Goal: Task Accomplishment & Management: Complete application form

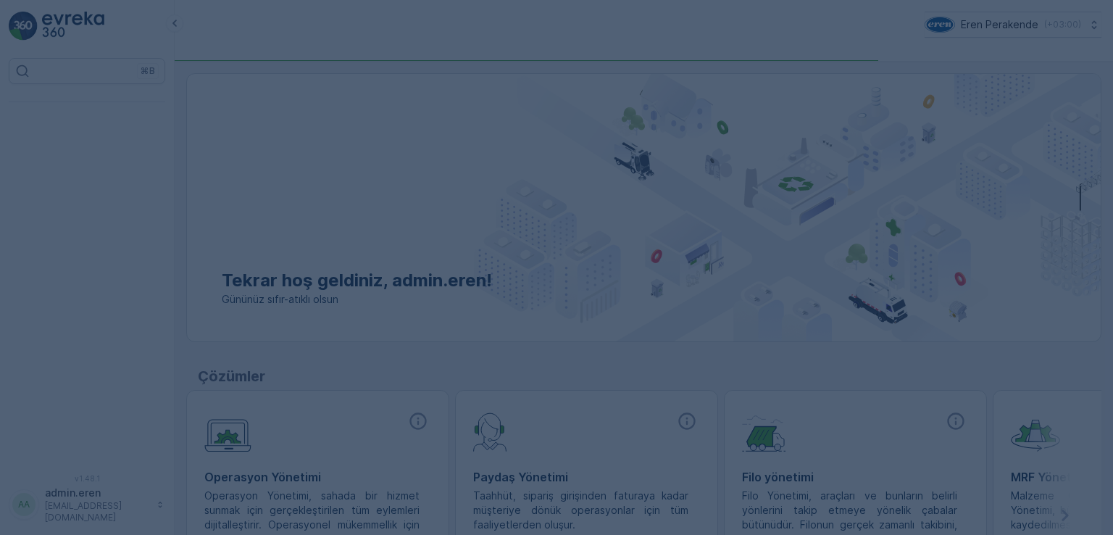
click at [316, 202] on div at bounding box center [556, 267] width 1113 height 535
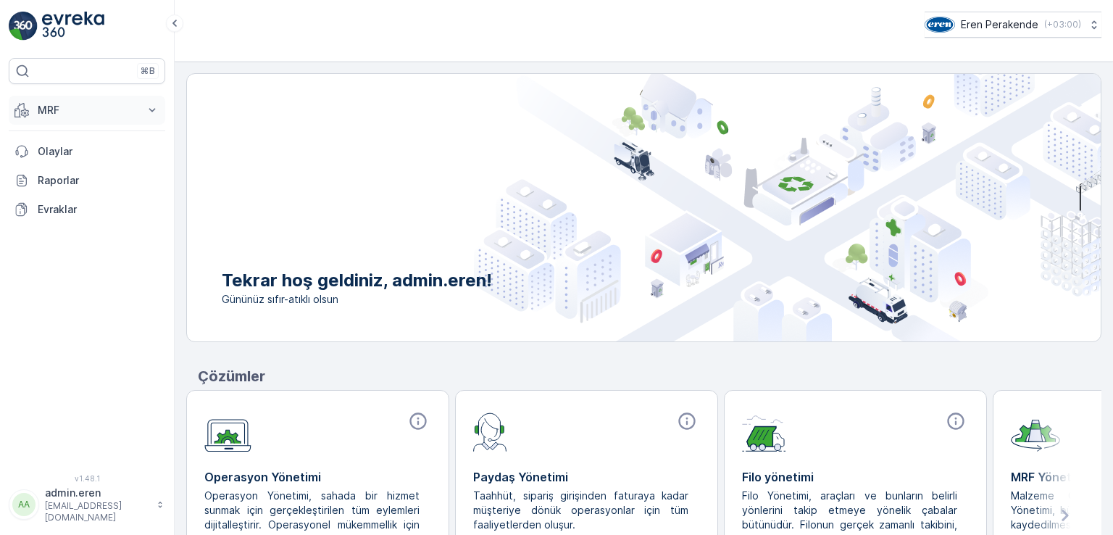
click at [61, 111] on p "MRF" at bounding box center [87, 110] width 99 height 14
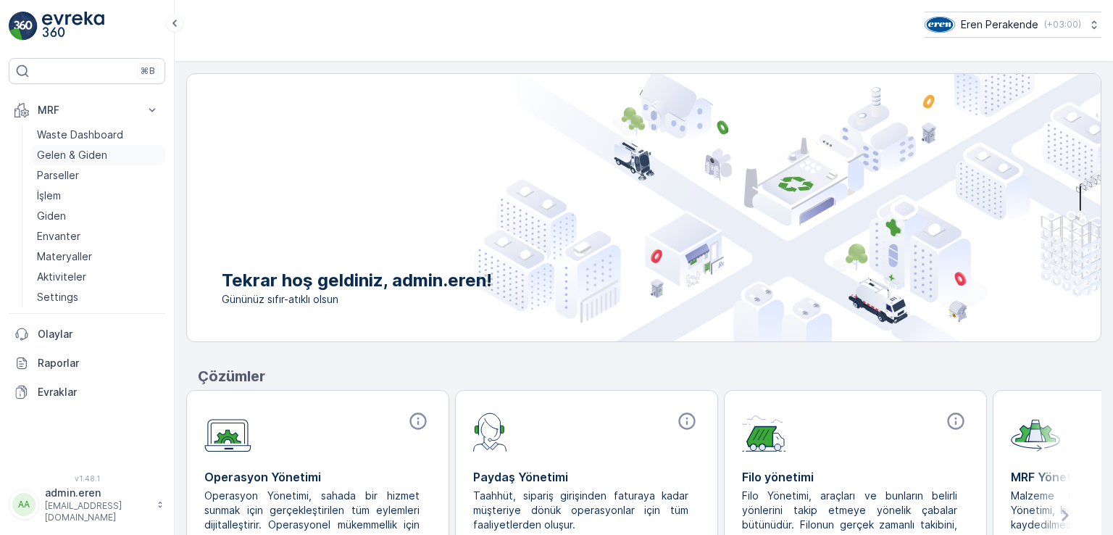
click at [86, 154] on p "Gelen & Giden" at bounding box center [72, 155] width 70 height 14
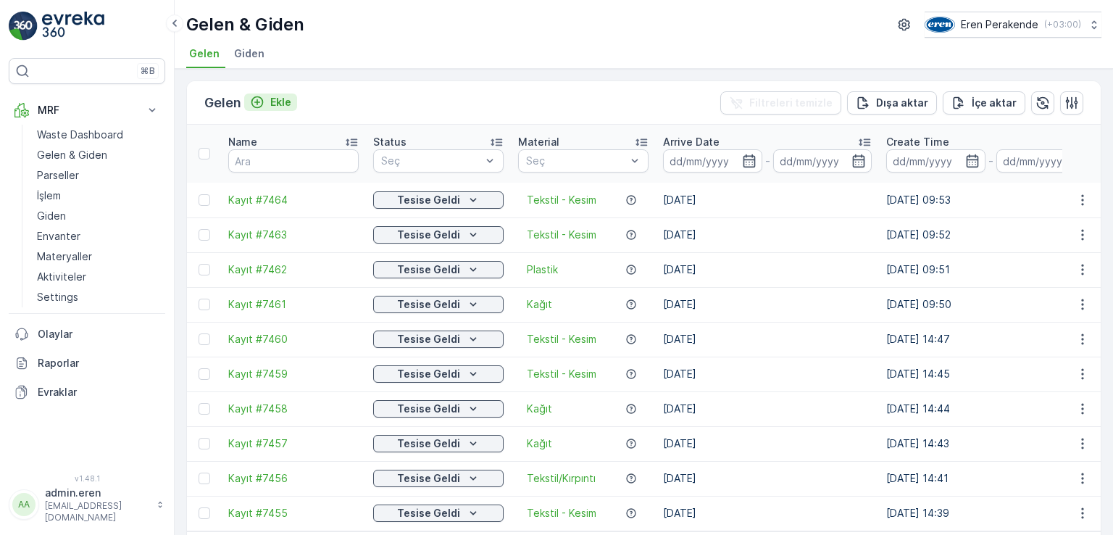
click at [269, 99] on div "Ekle" at bounding box center [270, 102] width 41 height 14
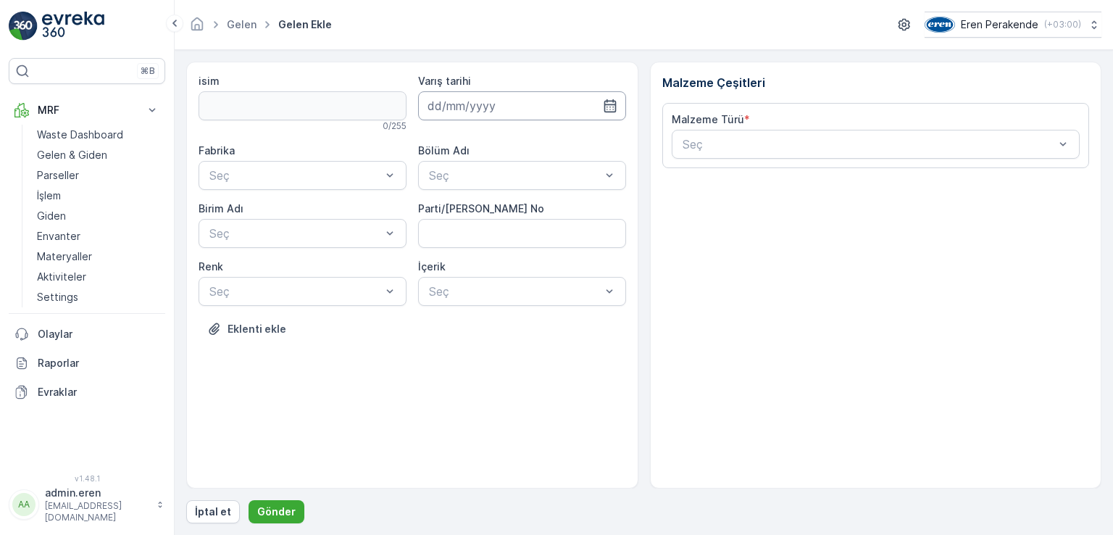
click at [545, 109] on input at bounding box center [522, 105] width 208 height 29
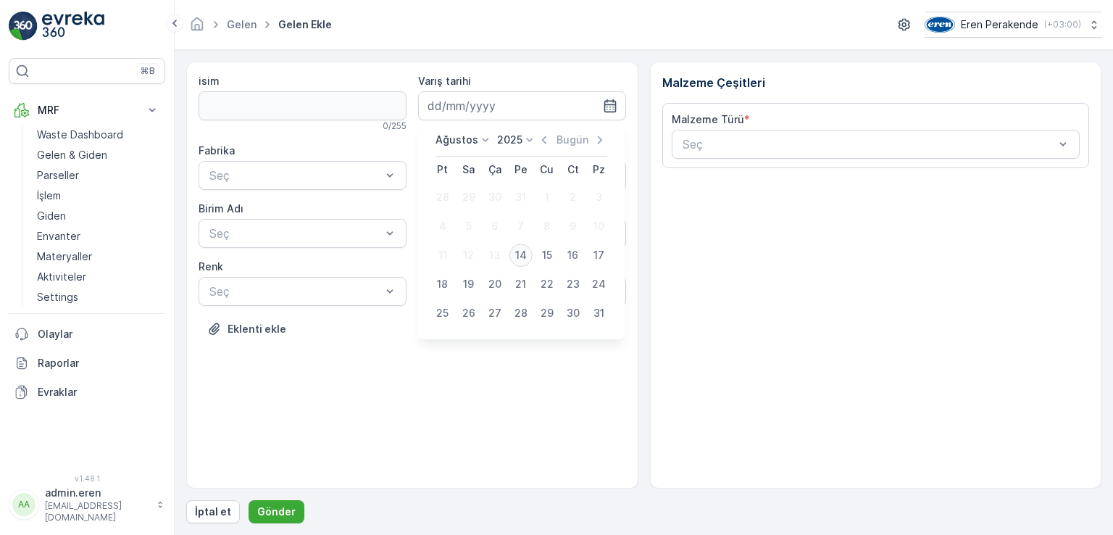
click at [524, 261] on div "14" at bounding box center [520, 254] width 23 height 23
type input "[DATE]"
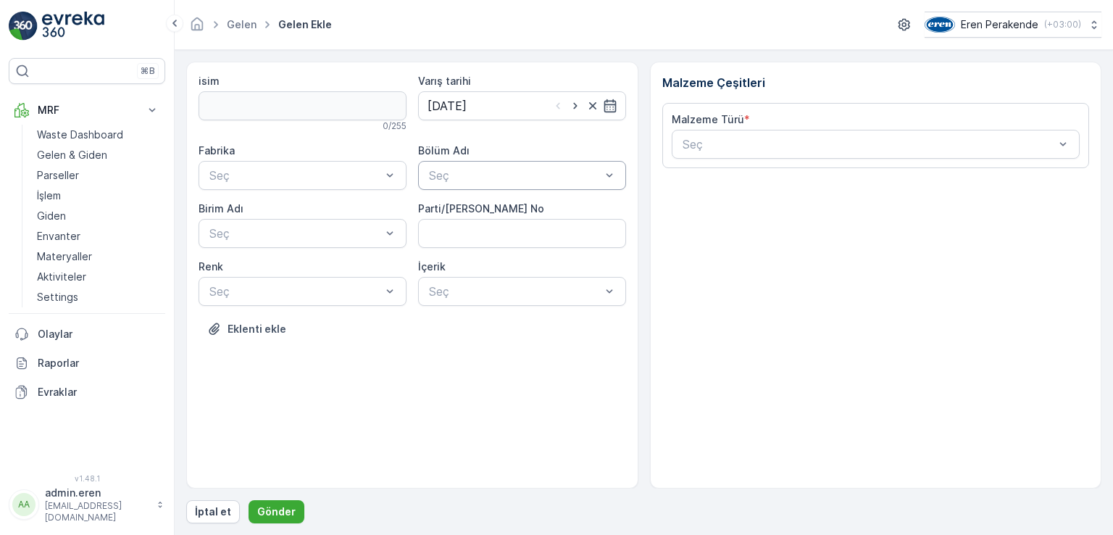
click at [490, 177] on div at bounding box center [514, 175] width 175 height 13
click at [486, 210] on div "Devanlay" at bounding box center [522, 210] width 191 height 13
click at [345, 177] on div at bounding box center [295, 175] width 175 height 13
click at [283, 214] on div "Çorlu" at bounding box center [302, 210] width 191 height 13
click at [290, 230] on div at bounding box center [295, 233] width 175 height 13
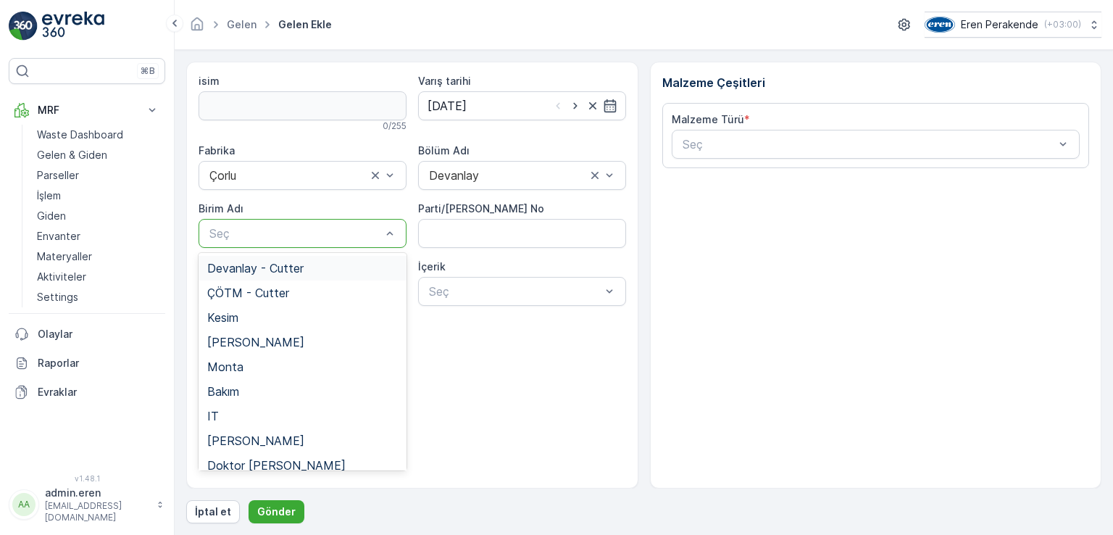
click at [298, 267] on span "Devanlay - Cutter" at bounding box center [255, 268] width 96 height 13
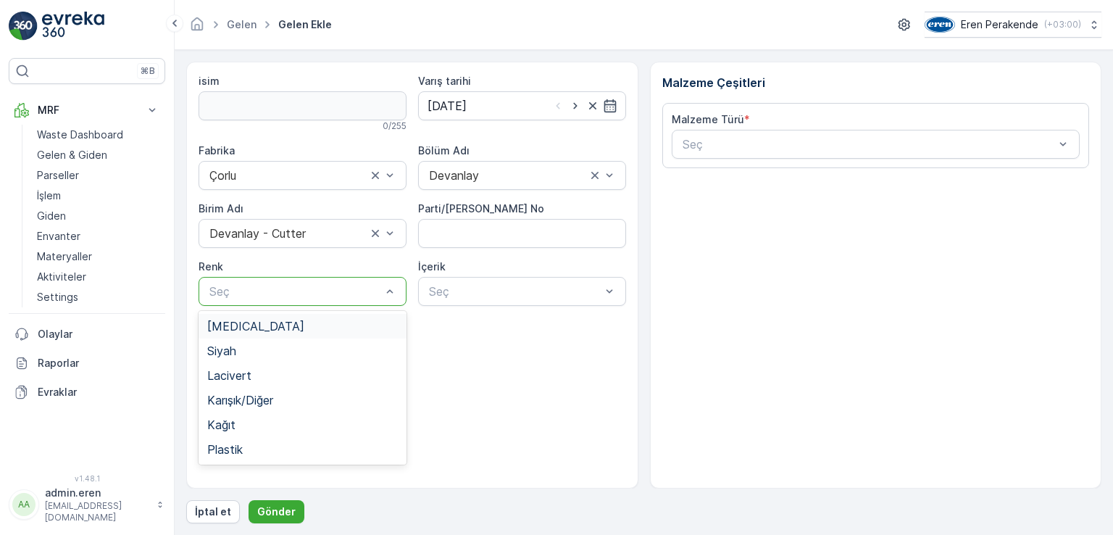
click at [397, 293] on div "Seç" at bounding box center [302, 291] width 208 height 29
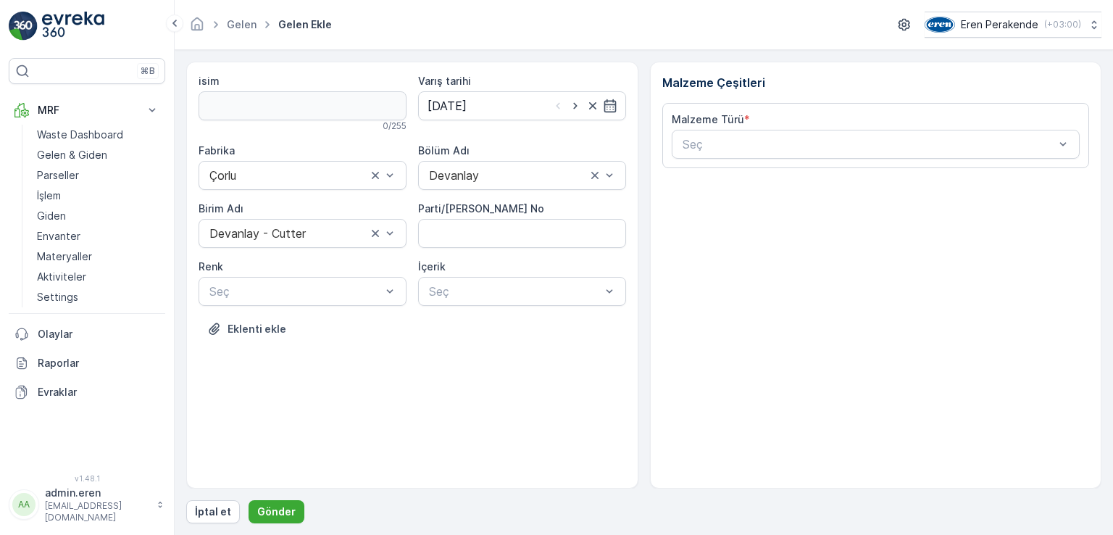
click at [603, 368] on div "isim 0 / 255 Varış tarihi [DATE] Fabrika Çorlu Bölüm Adı Devanlay Birim Adı Dev…" at bounding box center [412, 275] width 452 height 427
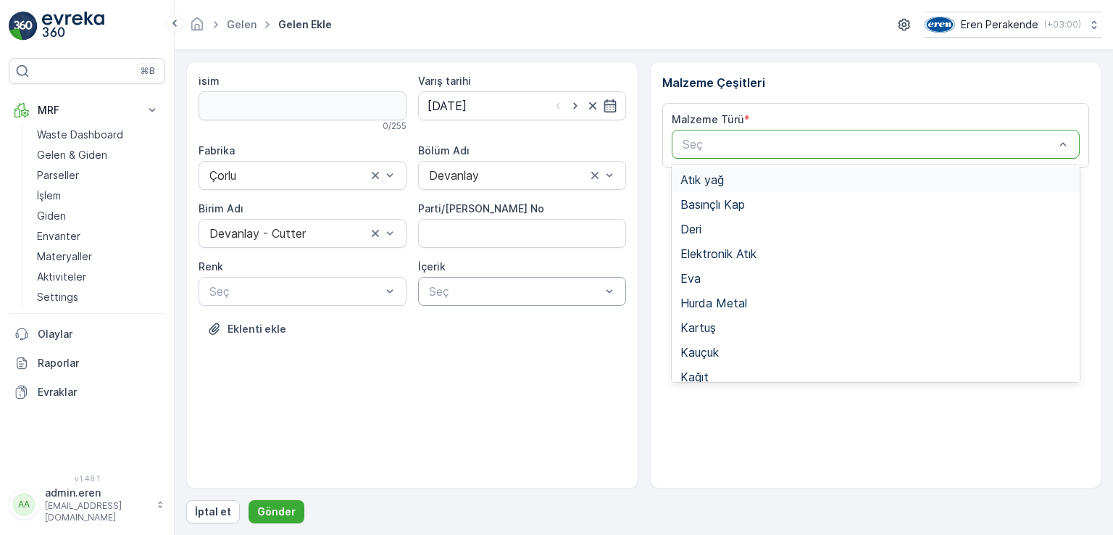
click at [751, 142] on div at bounding box center [868, 144] width 375 height 13
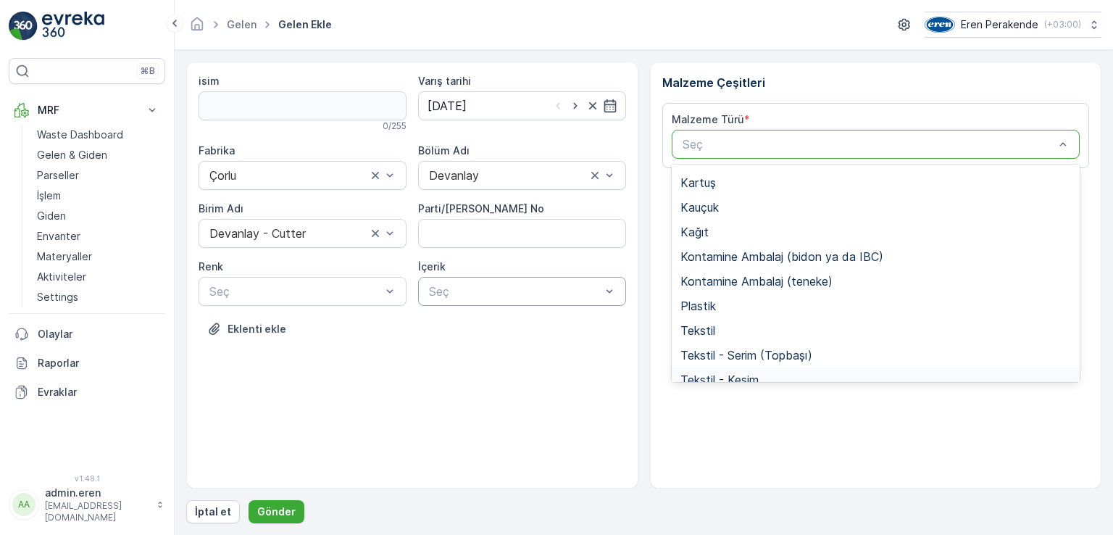
click at [768, 378] on div "Tekstil - Kesim" at bounding box center [875, 379] width 391 height 13
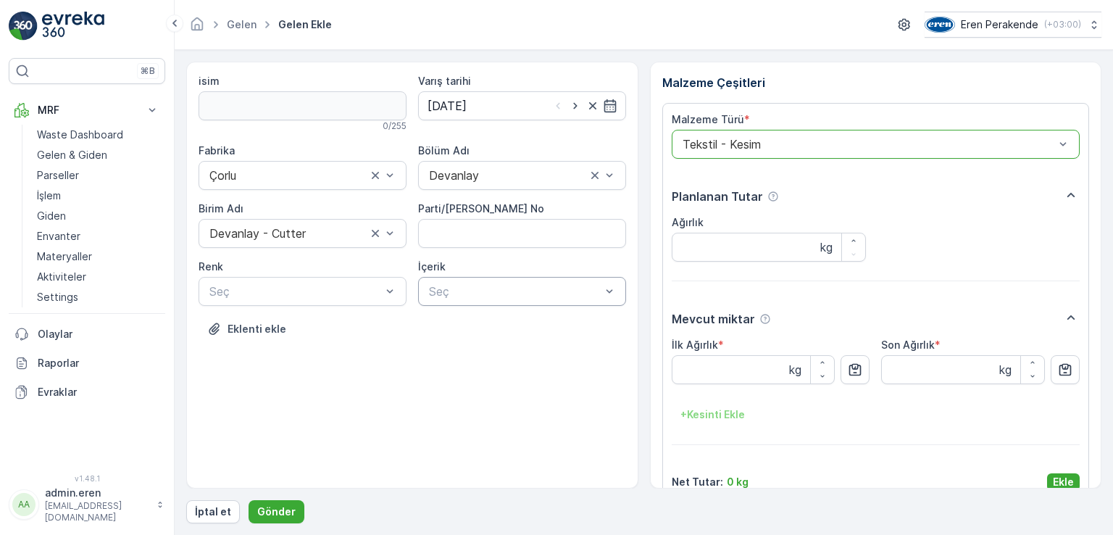
scroll to position [23, 0]
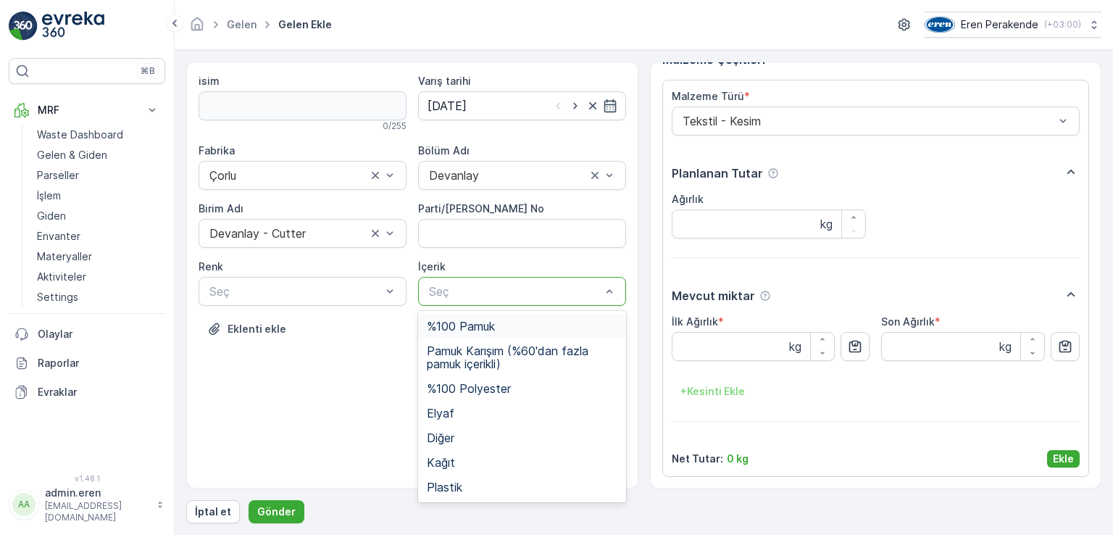
click at [539, 286] on div at bounding box center [514, 291] width 175 height 13
click at [478, 330] on span "%100 Pamuk" at bounding box center [461, 325] width 68 height 13
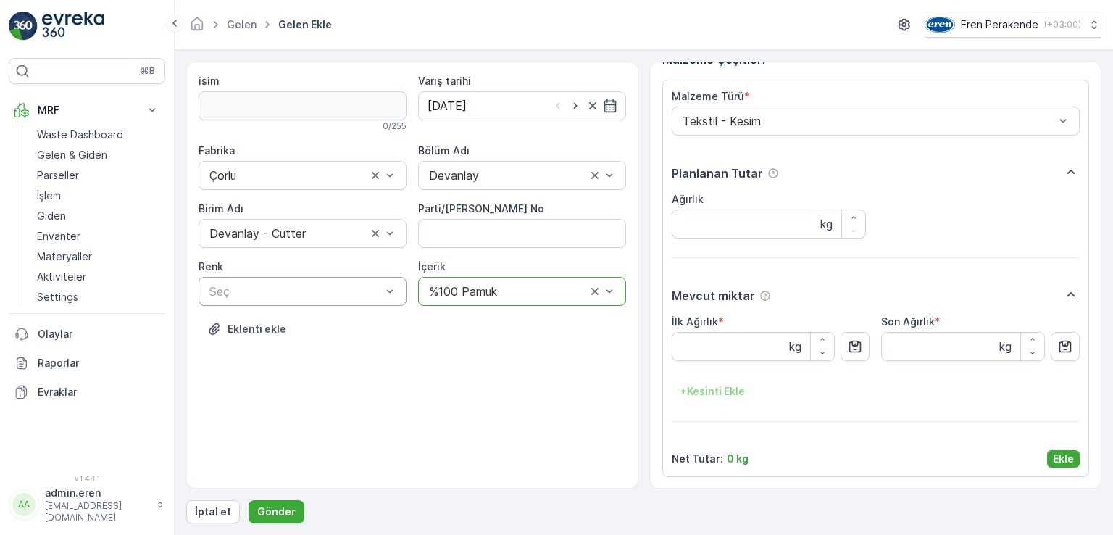
click at [323, 292] on div at bounding box center [295, 291] width 175 height 13
click at [293, 397] on div "Karışık/Diğer" at bounding box center [302, 399] width 191 height 13
click at [850, 351] on icon "button" at bounding box center [855, 346] width 14 height 14
type Ağırlık "25.56"
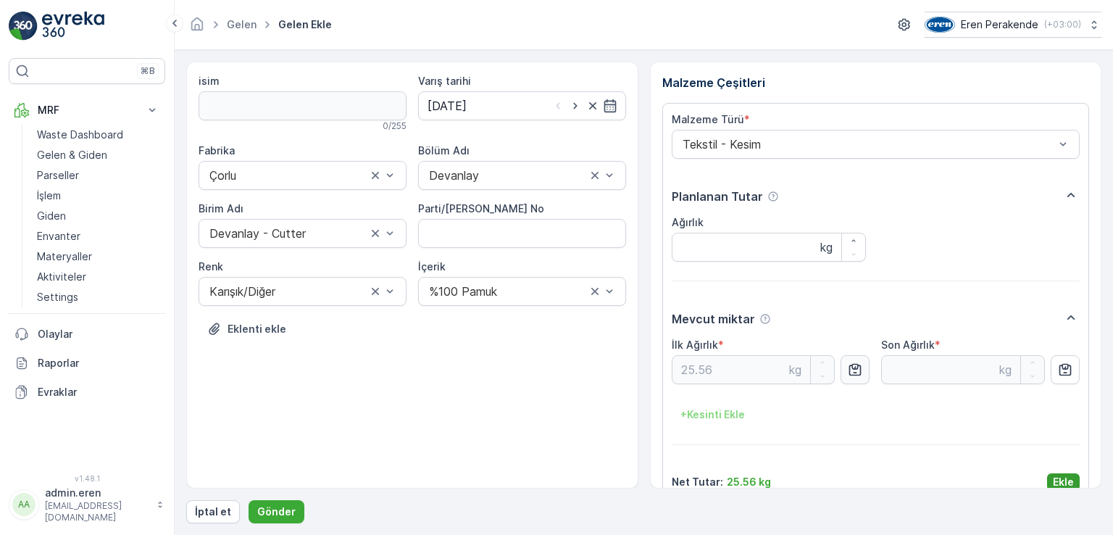
click at [1062, 482] on p "Ekle" at bounding box center [1063, 482] width 21 height 14
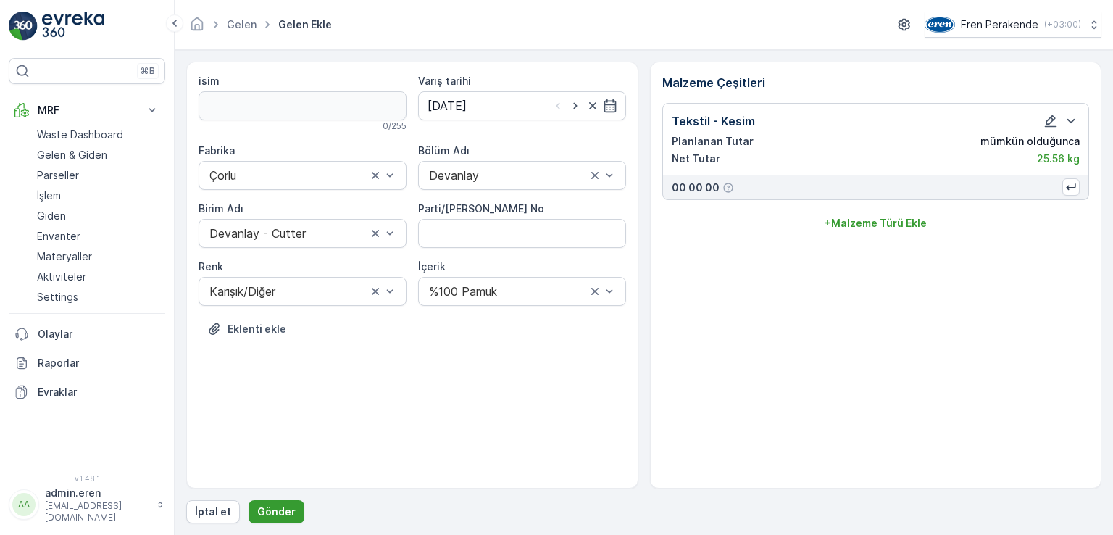
click at [280, 512] on p "Gönder" at bounding box center [276, 511] width 38 height 14
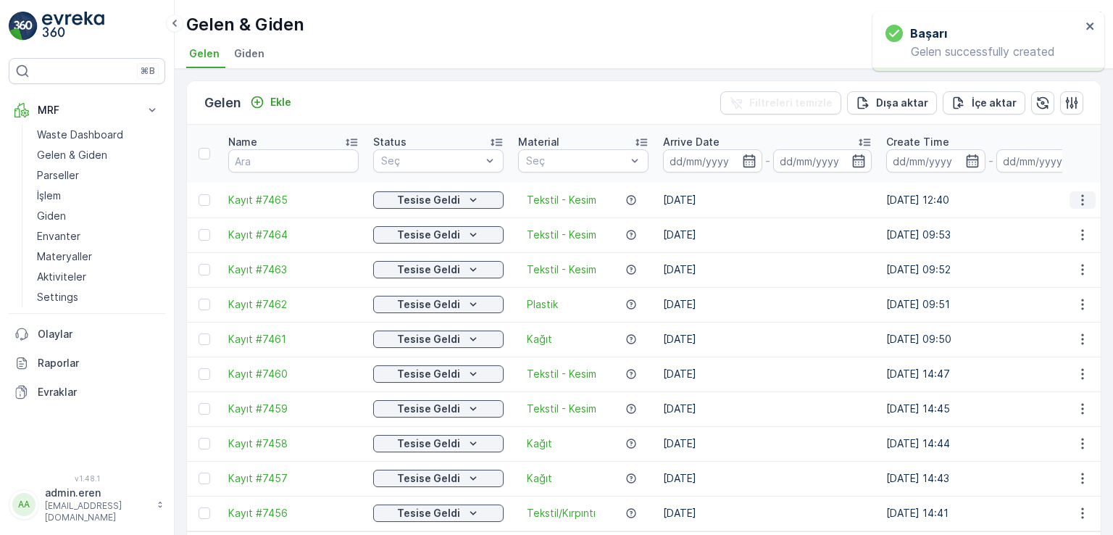
click at [1085, 193] on icon "button" at bounding box center [1082, 200] width 14 height 14
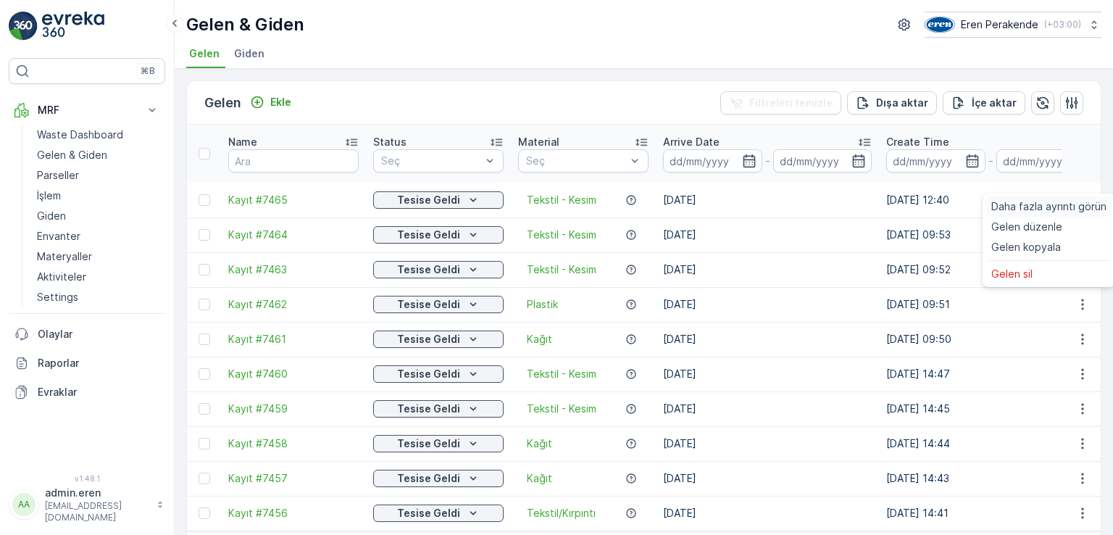
click at [1032, 209] on span "Daha fazla ayrıntı görün" at bounding box center [1048, 206] width 115 height 14
click at [1075, 193] on icon "button" at bounding box center [1082, 200] width 14 height 14
click at [1064, 265] on div "QR'ı yazdır" at bounding box center [1048, 267] width 127 height 20
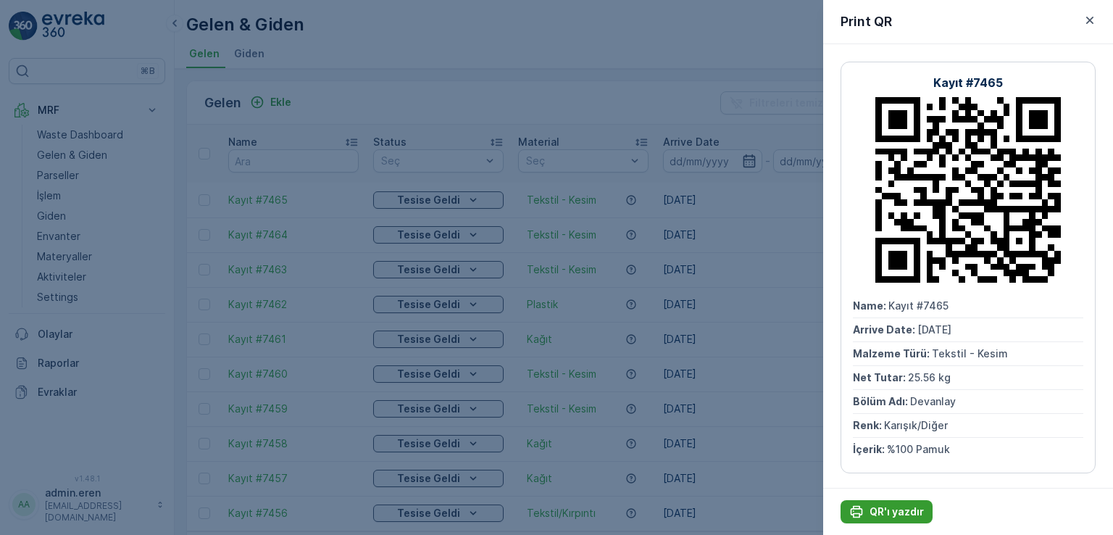
click at [893, 514] on p "QR'ı yazdır" at bounding box center [896, 511] width 54 height 14
click at [467, 89] on div at bounding box center [556, 267] width 1113 height 535
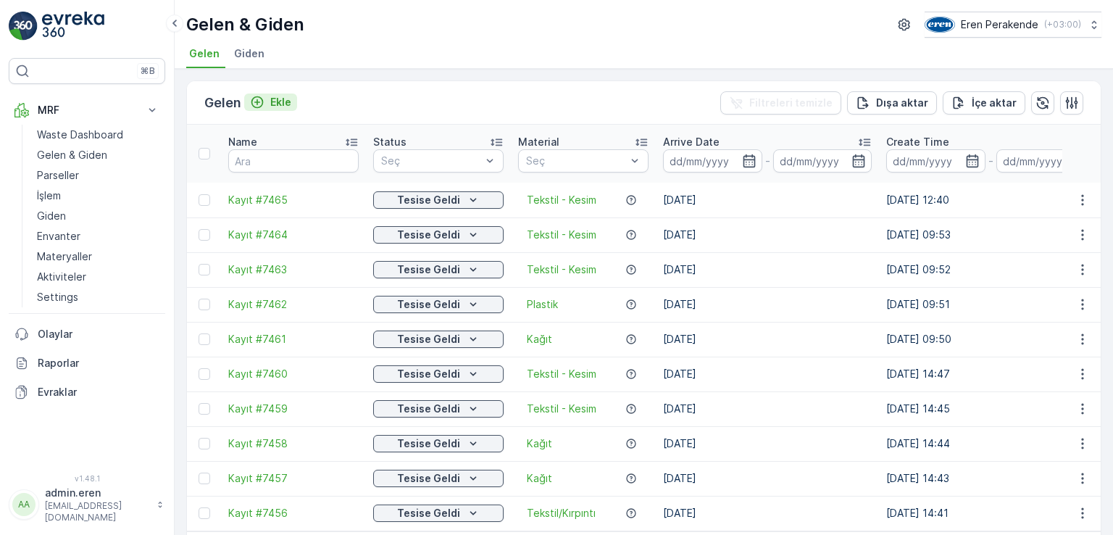
click at [283, 101] on p "Ekle" at bounding box center [280, 102] width 21 height 14
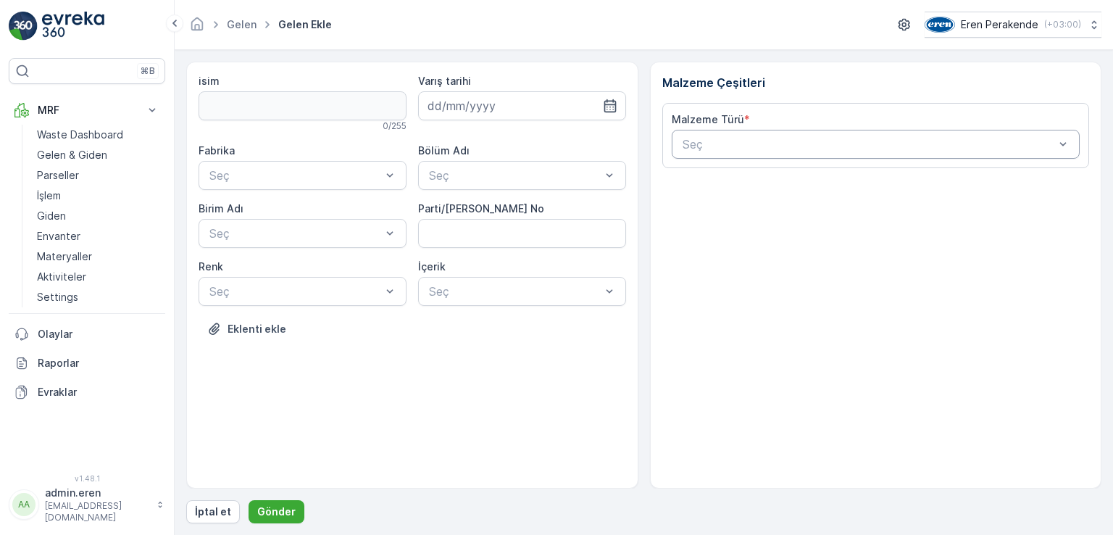
click at [751, 157] on div "Seç" at bounding box center [876, 144] width 409 height 29
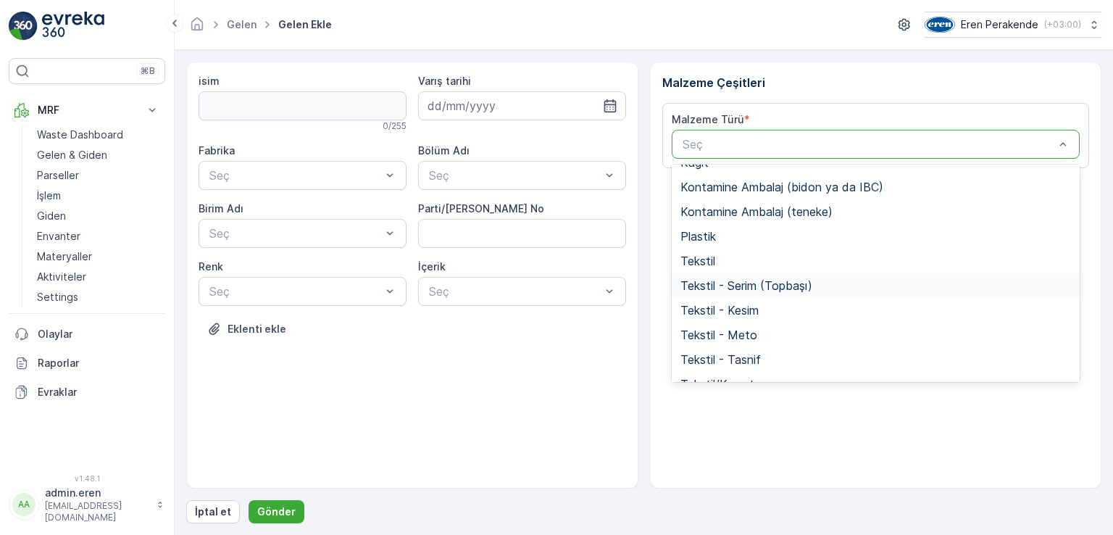
scroll to position [281, 0]
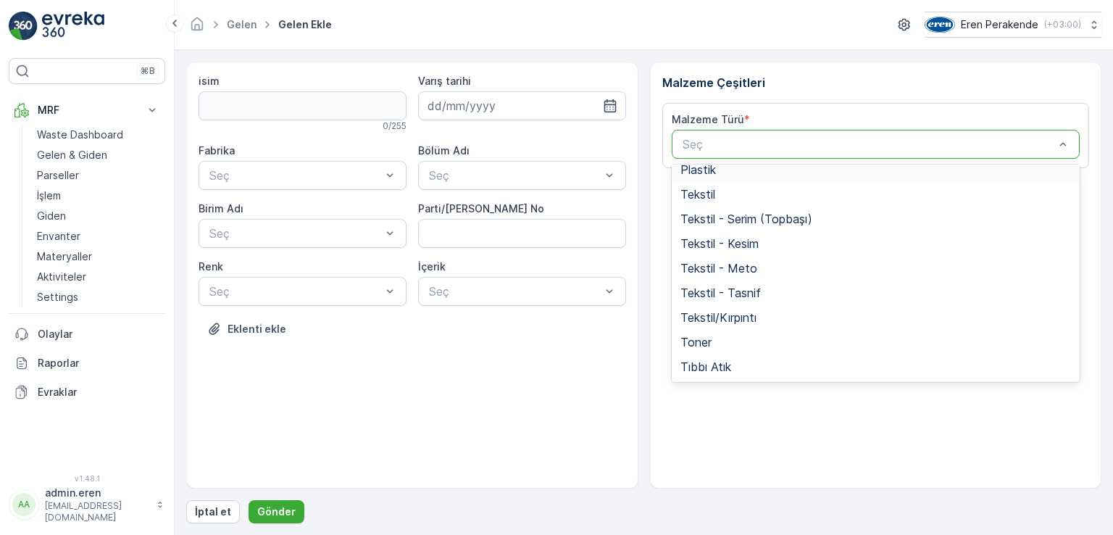
click at [709, 169] on span "Plastik" at bounding box center [697, 169] width 35 height 13
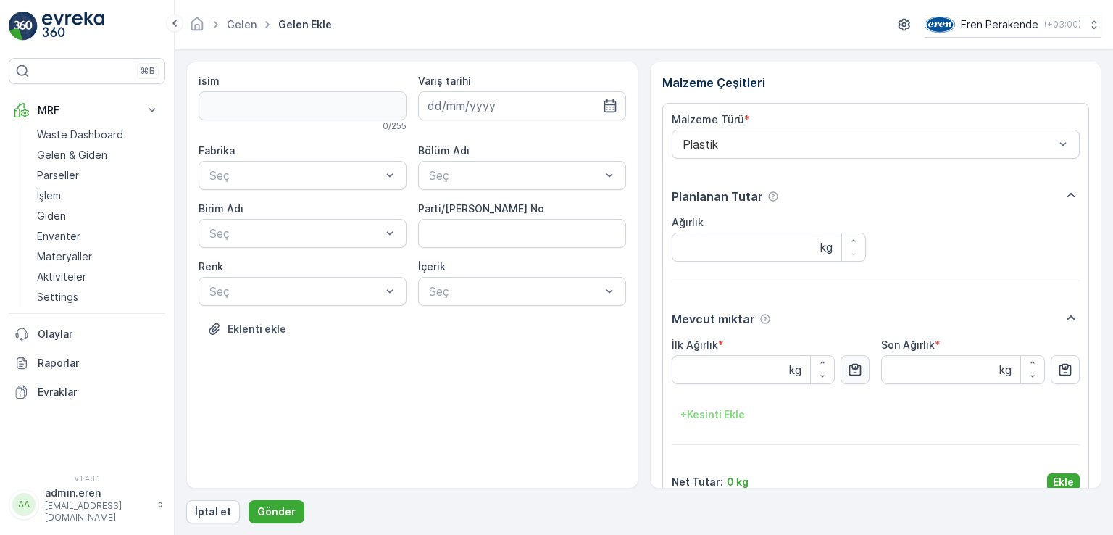
click at [849, 366] on icon "button" at bounding box center [855, 369] width 14 height 14
type Ağırlık "5.95"
click at [1054, 480] on p "Ekle" at bounding box center [1063, 482] width 21 height 14
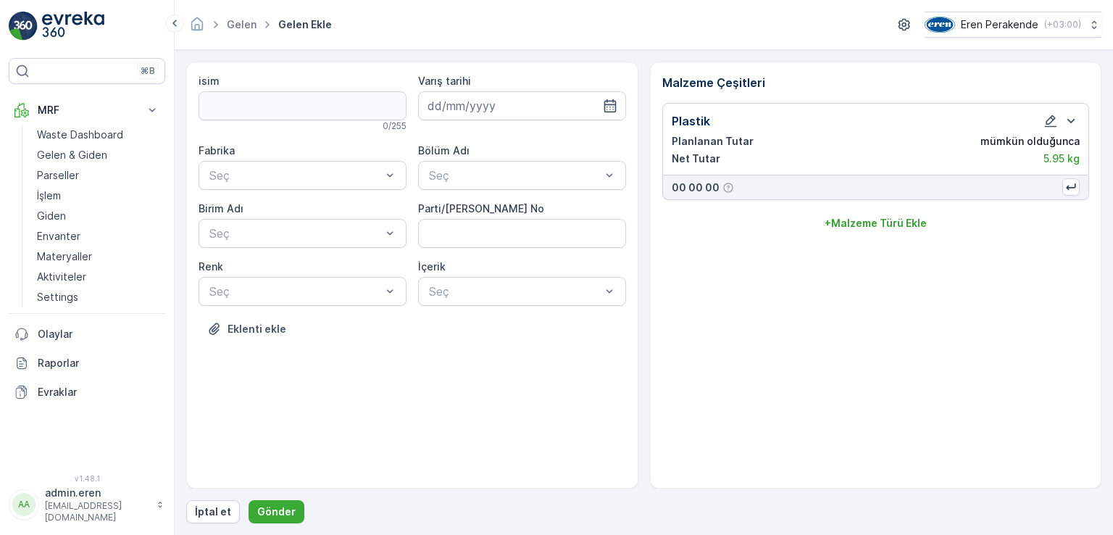
click at [504, 305] on div "isim 0 / 255 Varış tarihi Fabrika Seç Bölüm Adı Seç Birim Adı Seç Parti/Kesim F…" at bounding box center [411, 216] width 427 height 284
click at [498, 289] on div at bounding box center [514, 291] width 175 height 13
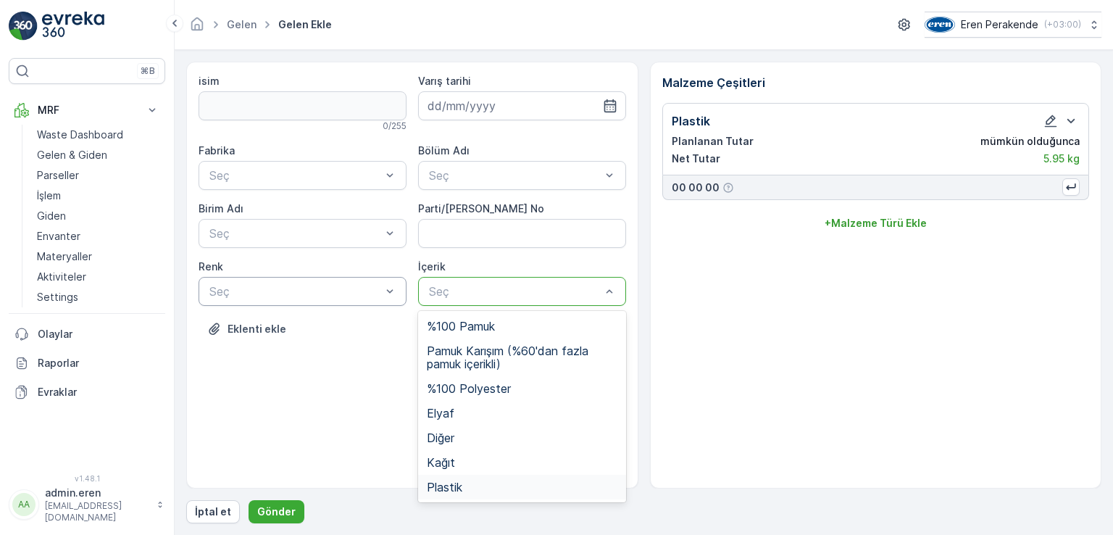
drag, startPoint x: 472, startPoint y: 483, endPoint x: 348, endPoint y: 294, distance: 226.4
click at [469, 475] on div "Plastik" at bounding box center [522, 487] width 208 height 25
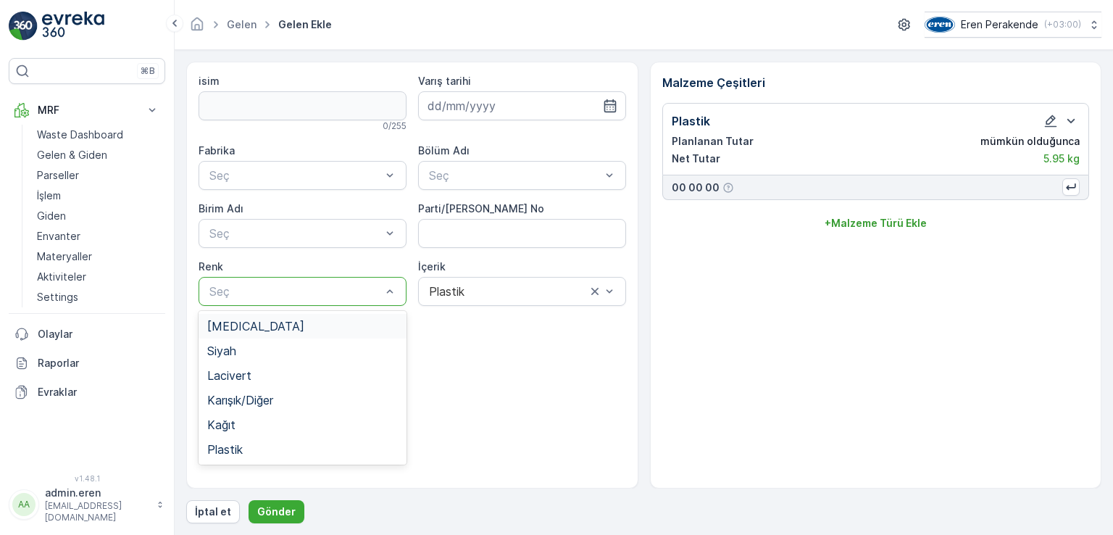
click at [306, 286] on div at bounding box center [295, 291] width 175 height 13
drag, startPoint x: 278, startPoint y: 451, endPoint x: 280, endPoint y: 393, distance: 58.0
click at [278, 448] on div "Plastik" at bounding box center [302, 449] width 191 height 13
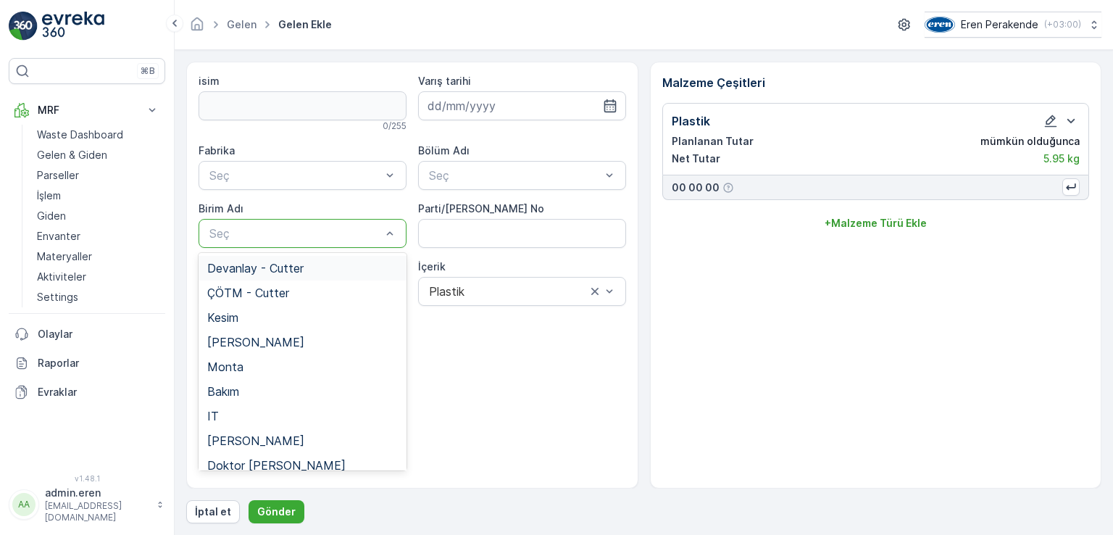
click at [241, 223] on div "Seç" at bounding box center [302, 233] width 208 height 29
click at [269, 269] on span "Devanlay - Cutter" at bounding box center [255, 268] width 96 height 13
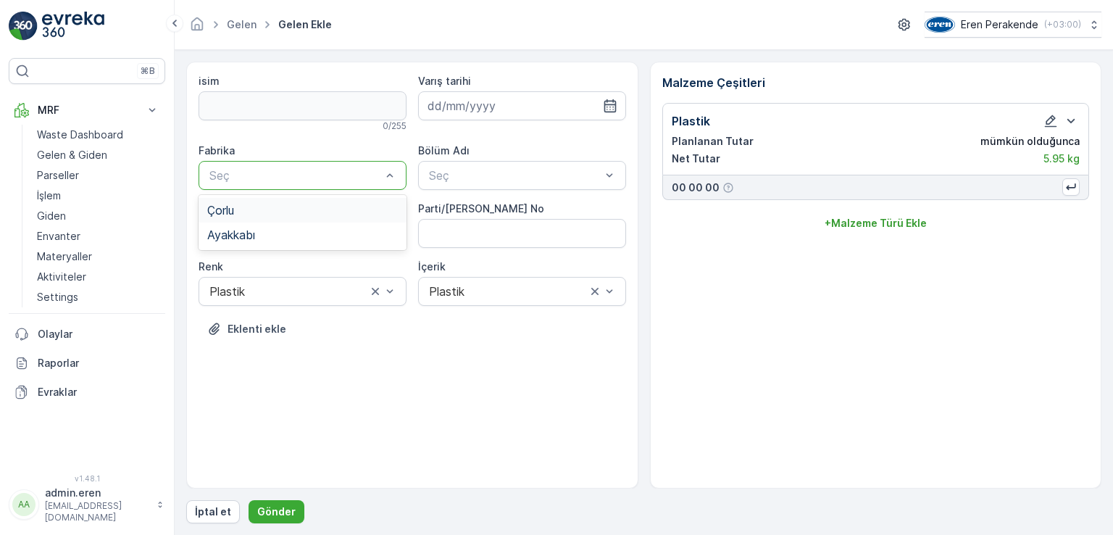
click at [238, 180] on div at bounding box center [295, 175] width 175 height 13
click at [254, 209] on div "Çorlu" at bounding box center [302, 210] width 191 height 13
click at [438, 110] on input at bounding box center [522, 105] width 208 height 29
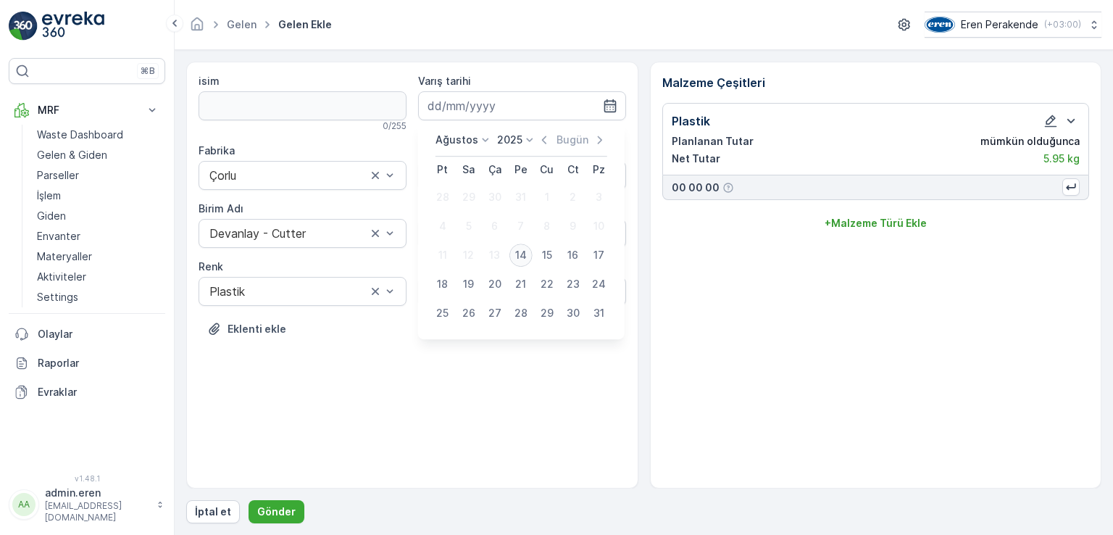
click at [520, 254] on div "14" at bounding box center [520, 254] width 23 height 23
type input "[DATE]"
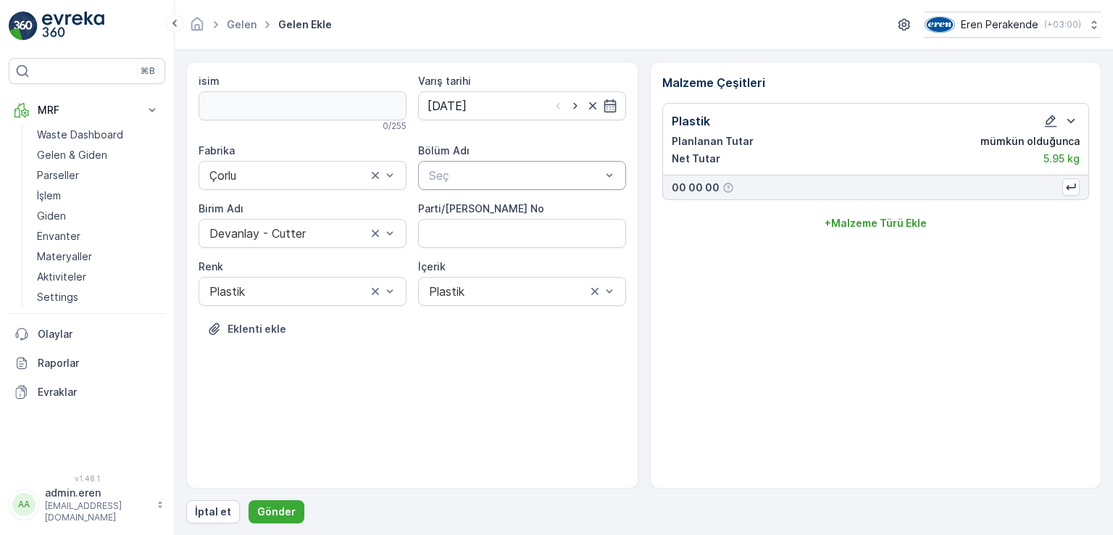
click at [461, 172] on div at bounding box center [514, 175] width 175 height 13
click at [448, 211] on span "Devanlay" at bounding box center [452, 210] width 50 height 13
click at [281, 506] on p "Gönder" at bounding box center [276, 511] width 38 height 14
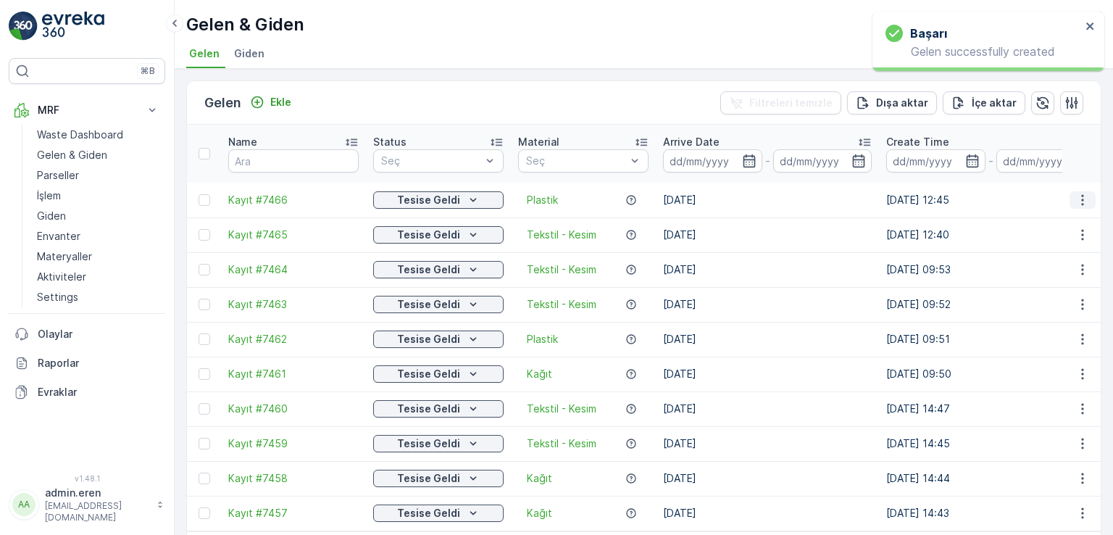
click at [1084, 193] on icon "button" at bounding box center [1082, 200] width 14 height 14
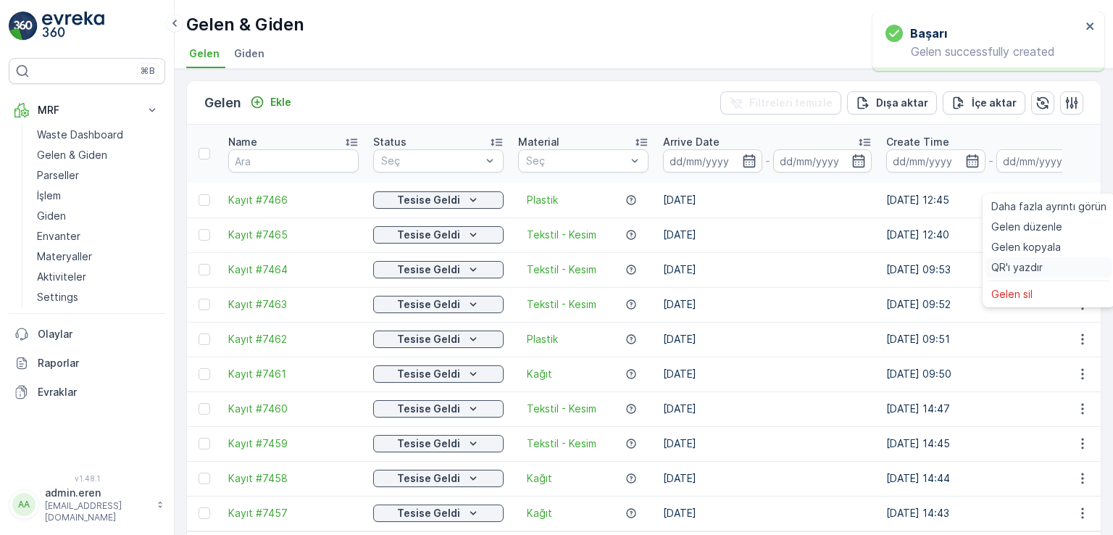
click at [1015, 272] on span "QR'ı yazdır" at bounding box center [1016, 267] width 51 height 14
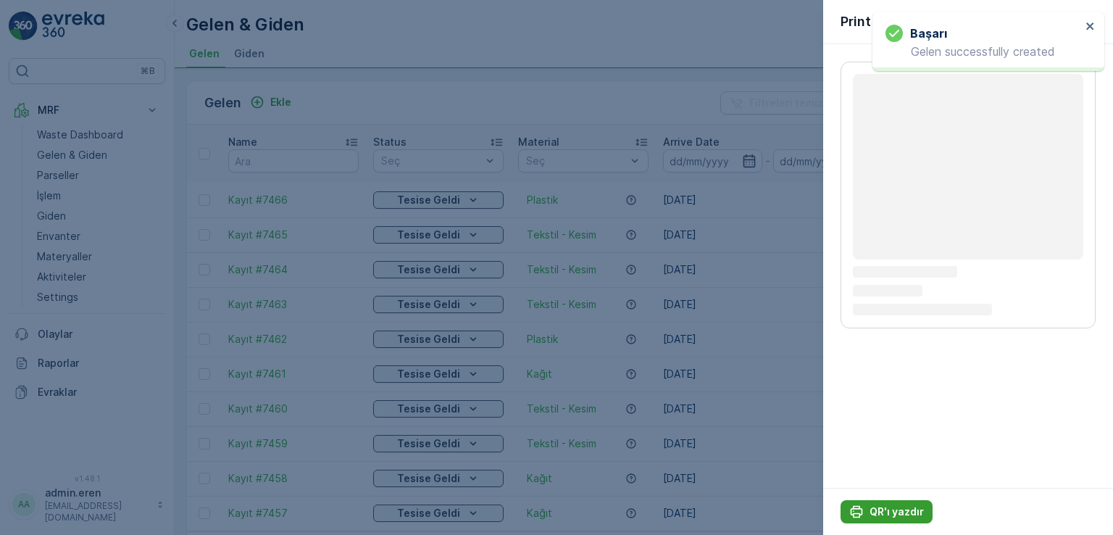
click at [887, 506] on p "QR'ı yazdır" at bounding box center [896, 511] width 54 height 14
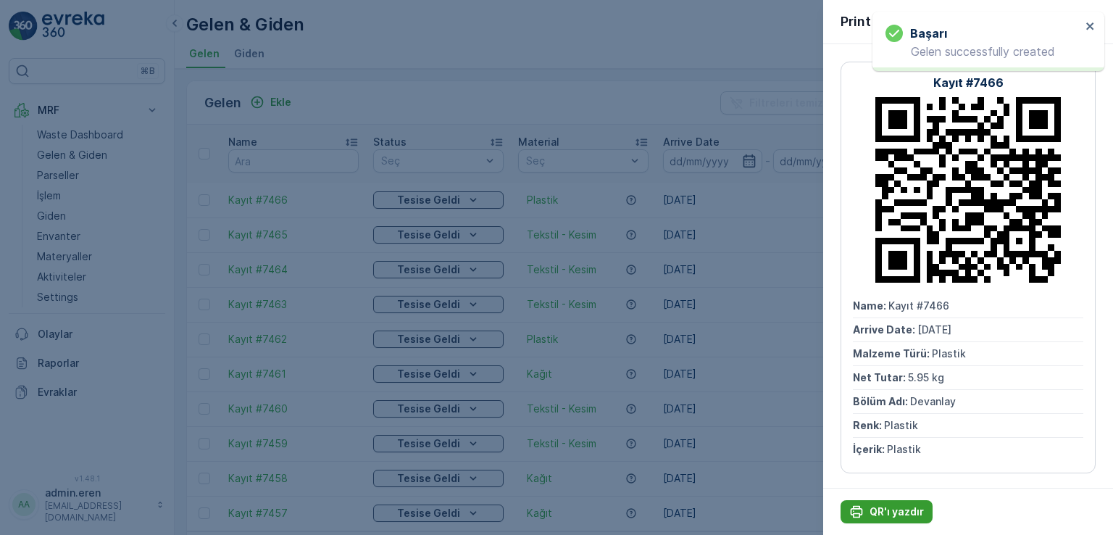
click at [882, 514] on p "QR'ı yazdır" at bounding box center [896, 511] width 54 height 14
click at [477, 66] on div at bounding box center [556, 267] width 1113 height 535
